Goal: Task Accomplishment & Management: Manage account settings

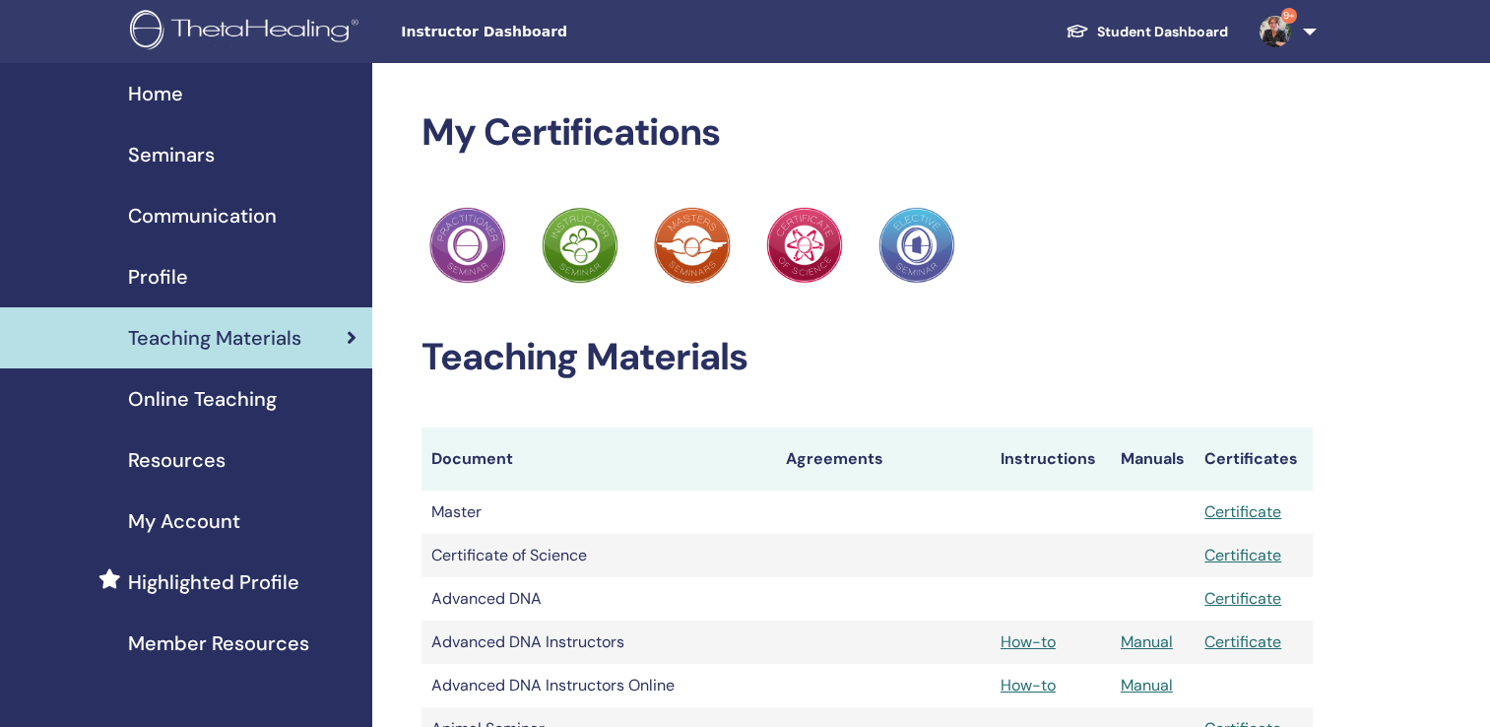
scroll to position [2042, 0]
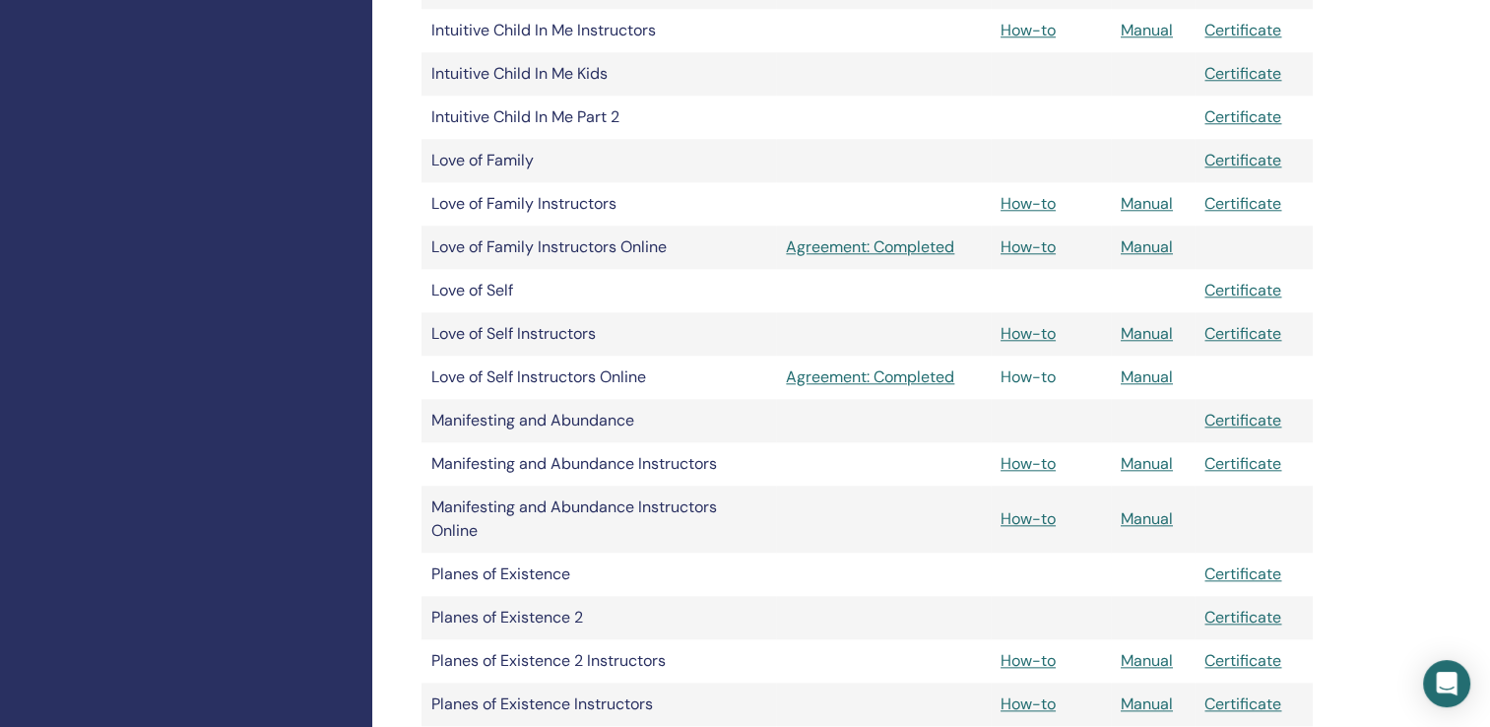
click at [1025, 384] on link "How-to" at bounding box center [1028, 376] width 55 height 21
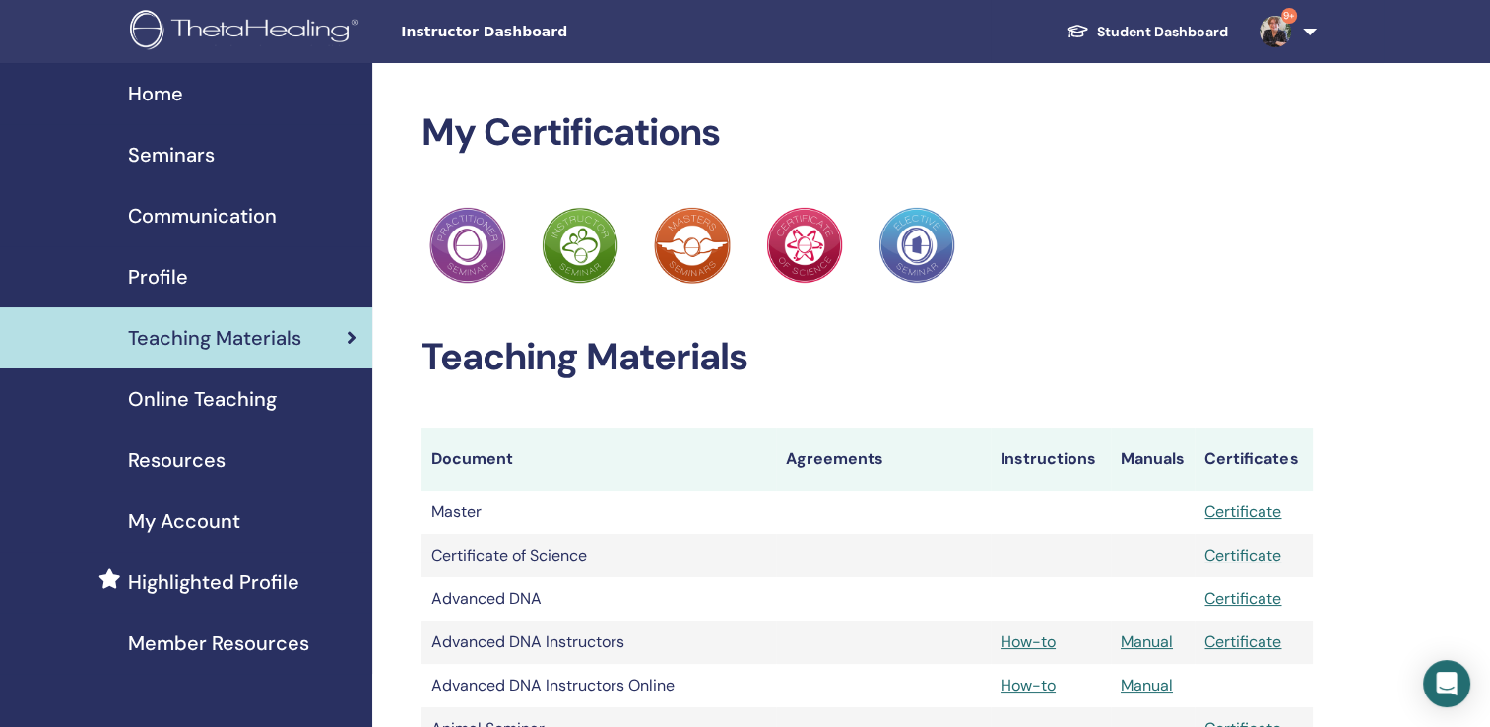
click at [1284, 33] on img at bounding box center [1276, 32] width 32 height 32
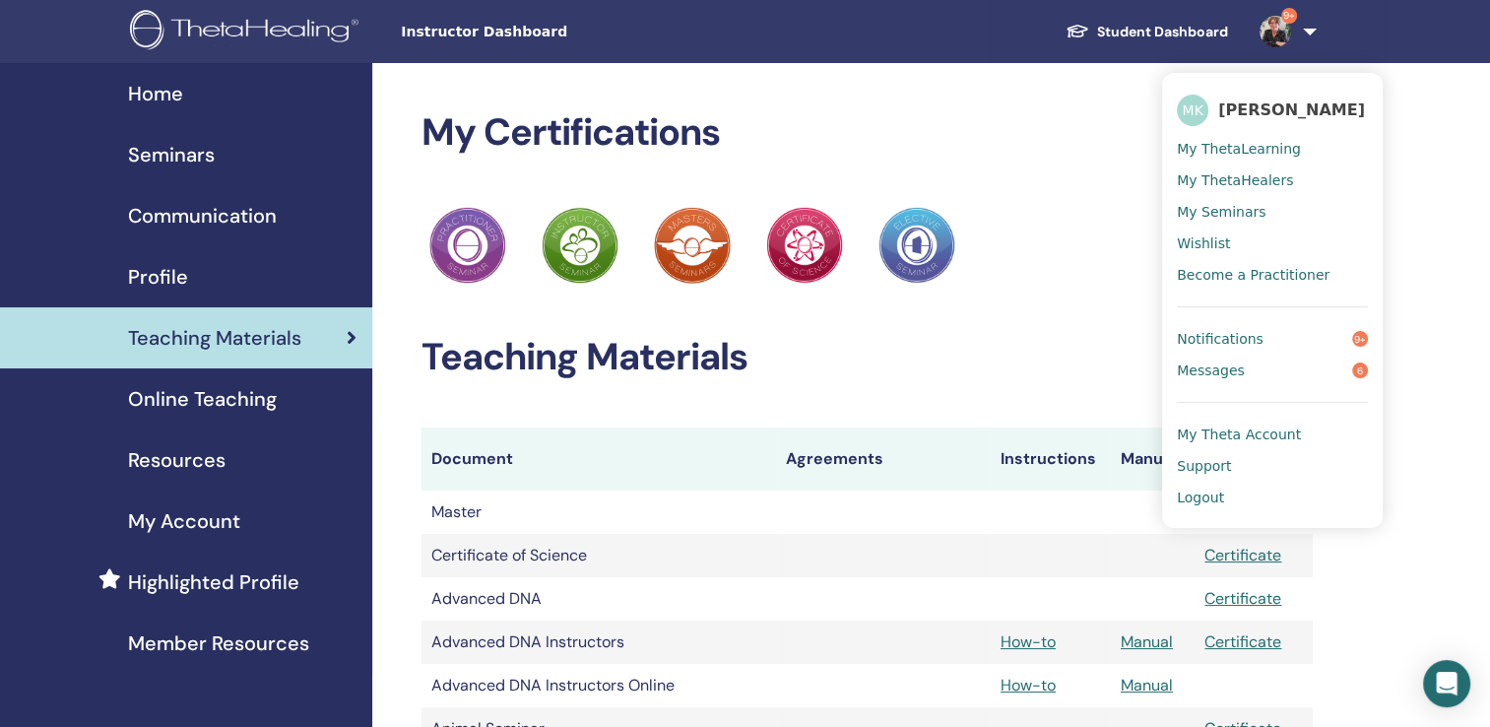
click at [165, 146] on span "Seminars" at bounding box center [171, 155] width 87 height 30
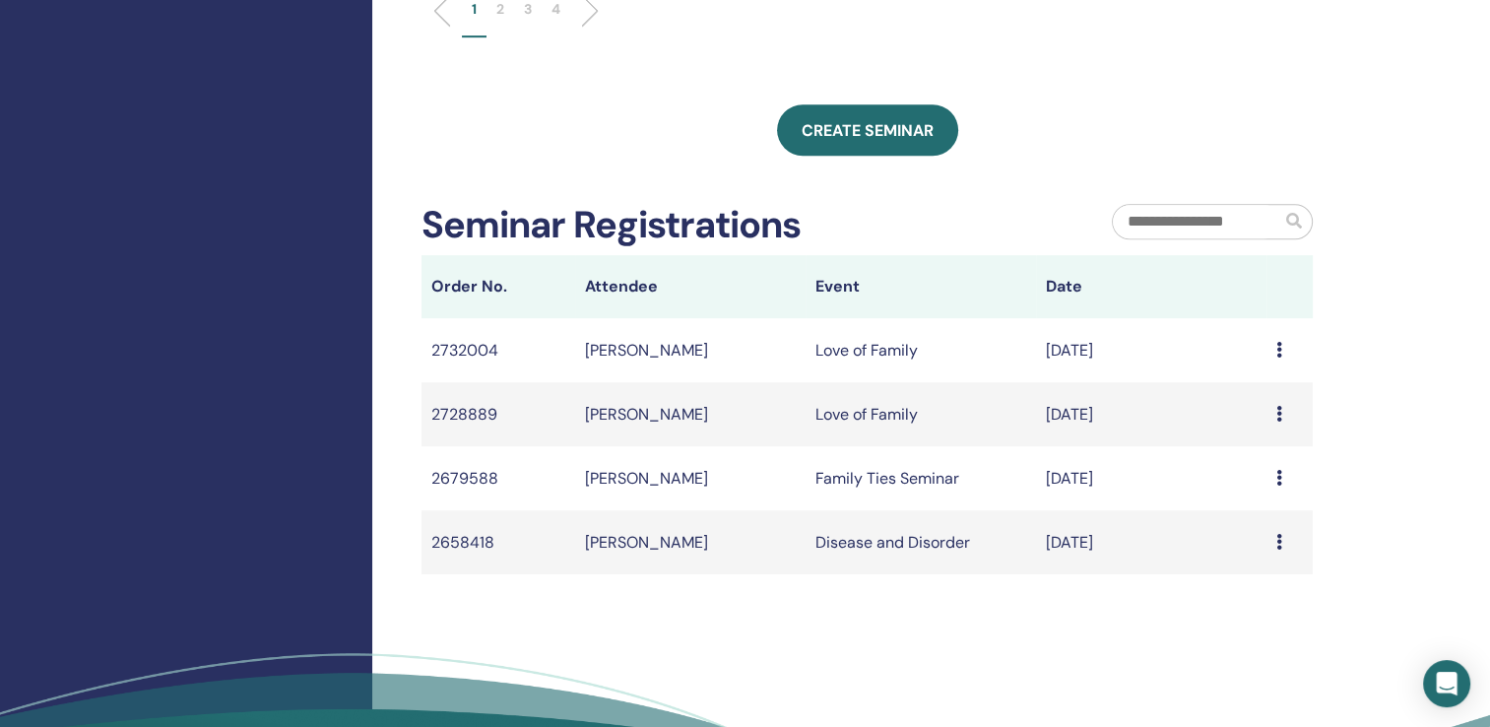
scroll to position [1028, 0]
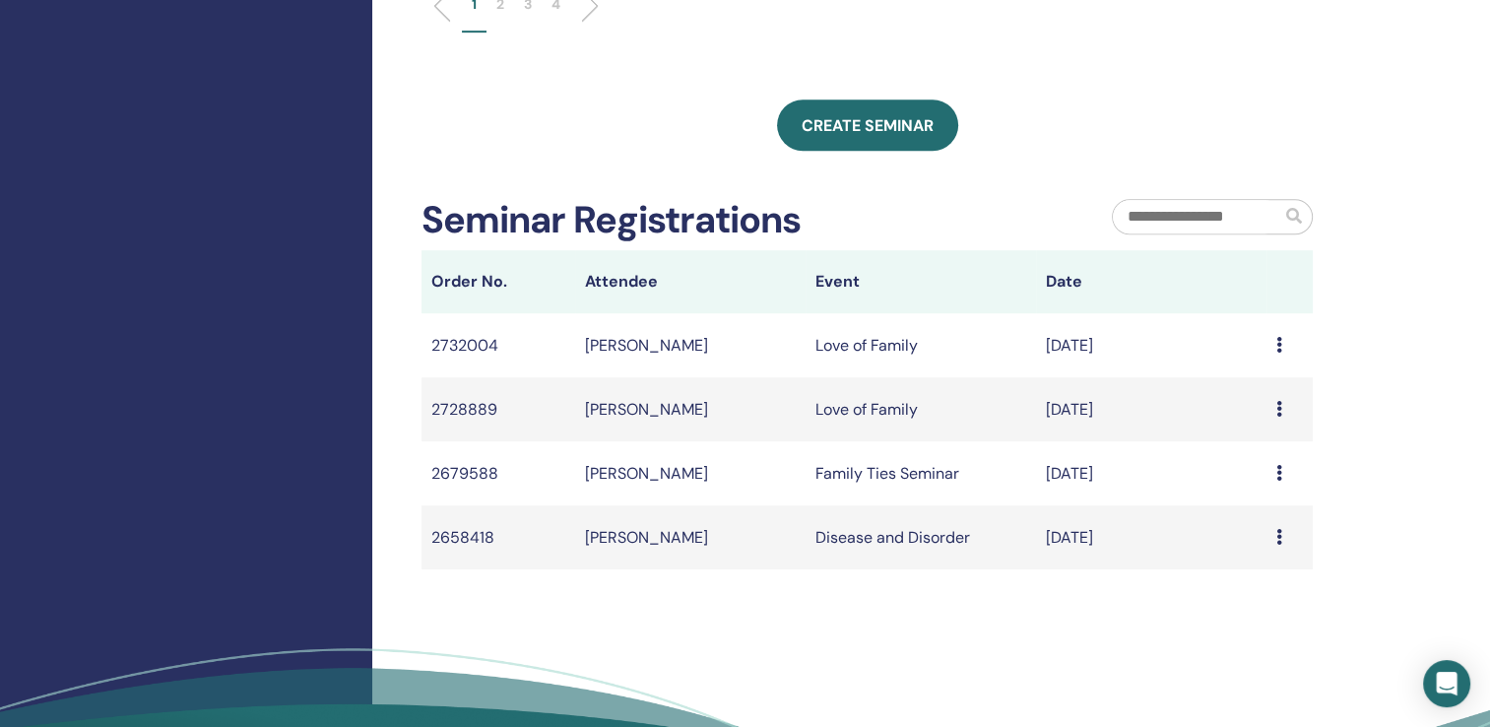
click at [1282, 477] on icon at bounding box center [1280, 473] width 6 height 16
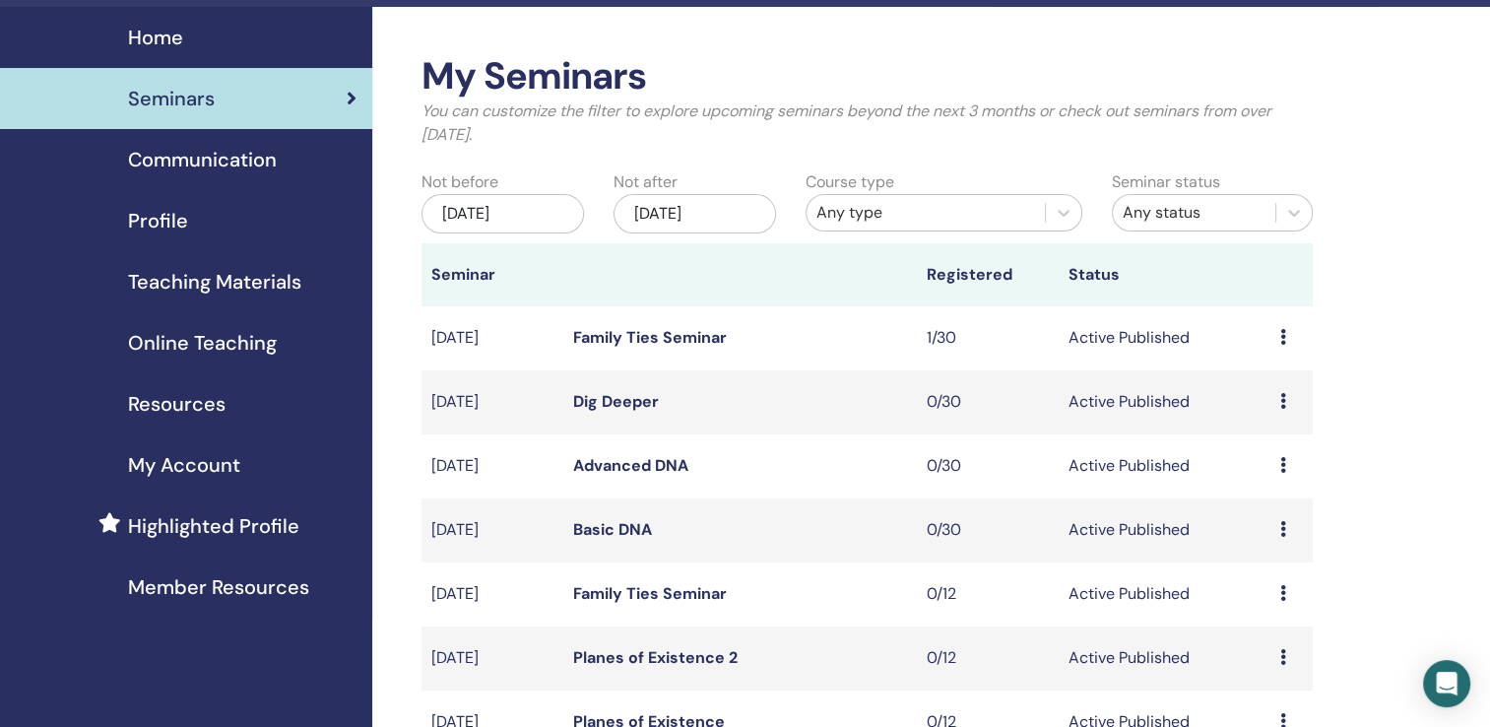
scroll to position [0, 0]
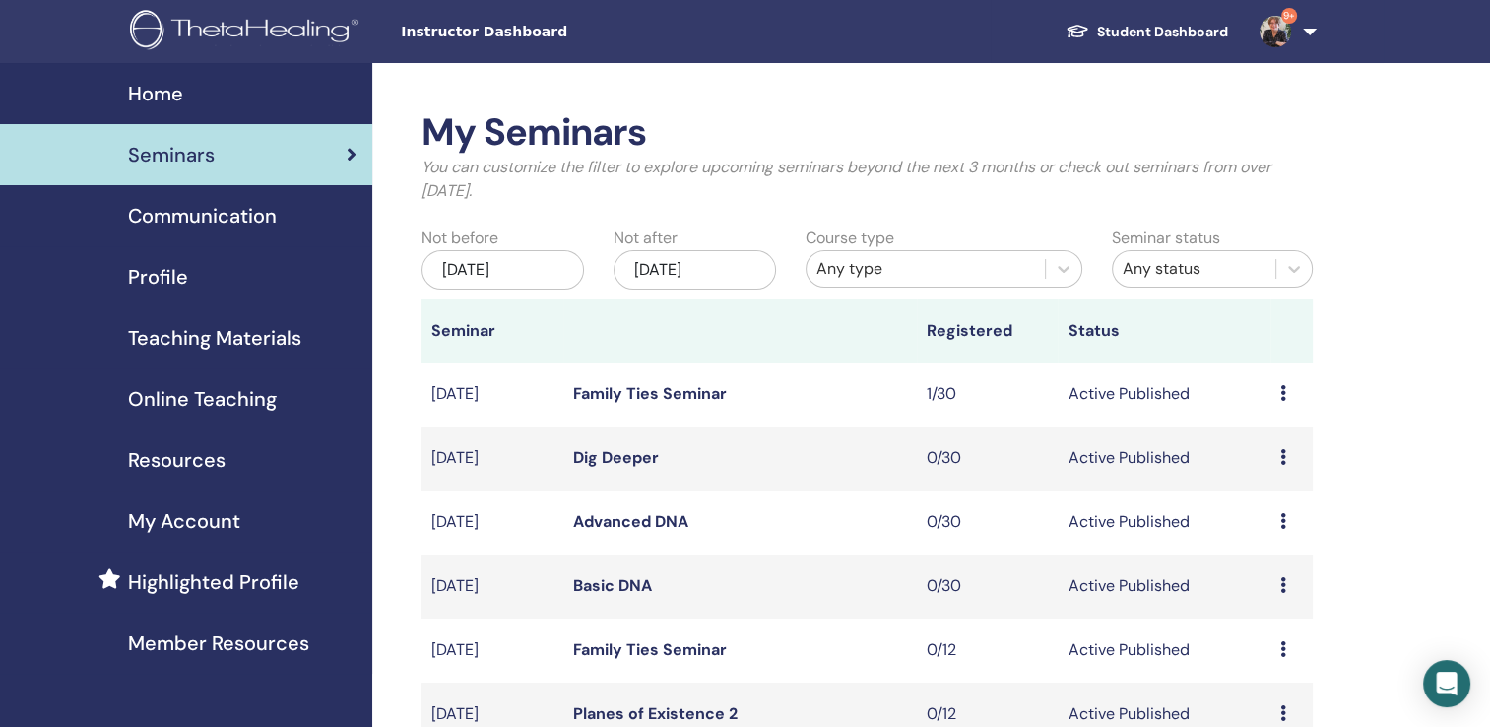
click at [1279, 39] on img at bounding box center [1276, 32] width 32 height 32
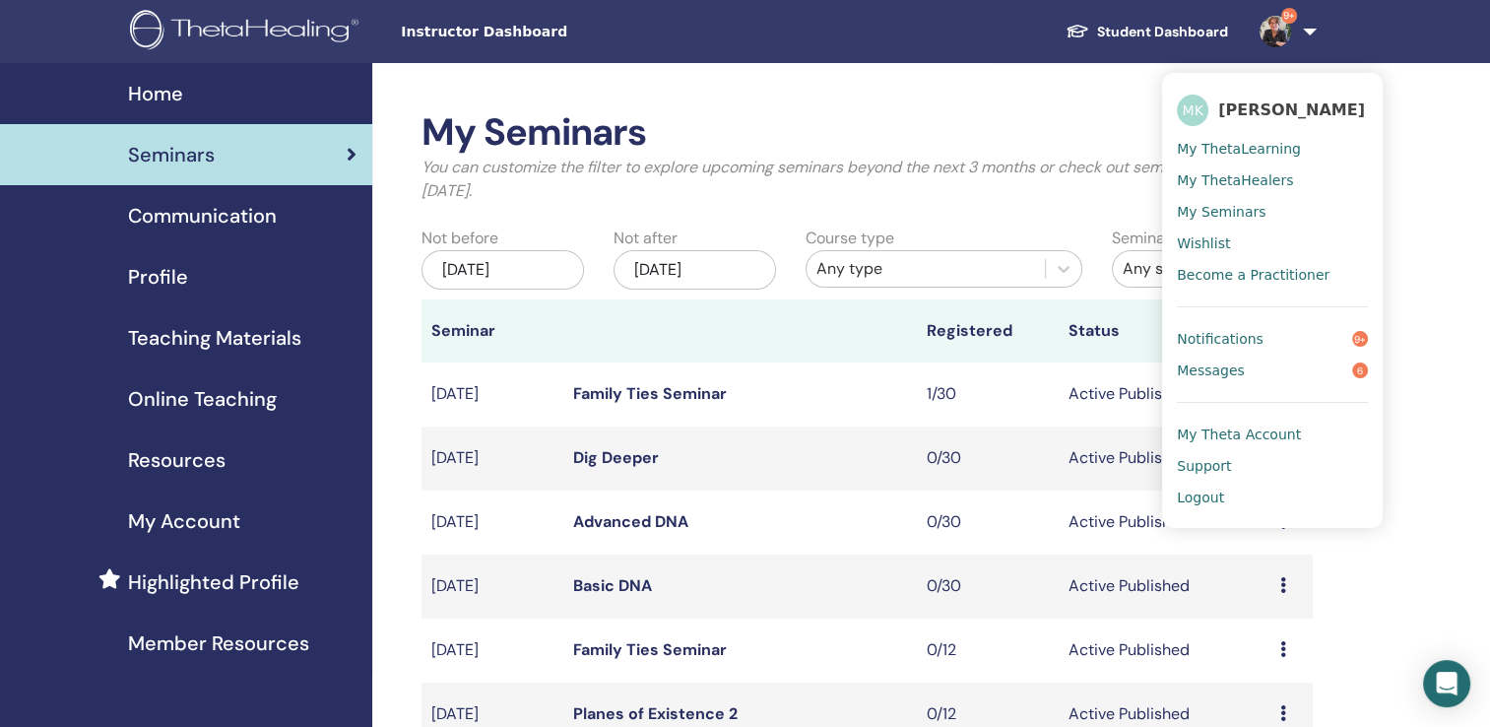
click at [1215, 495] on span "Logout" at bounding box center [1200, 498] width 47 height 18
